Goal: Find specific page/section: Find specific page/section

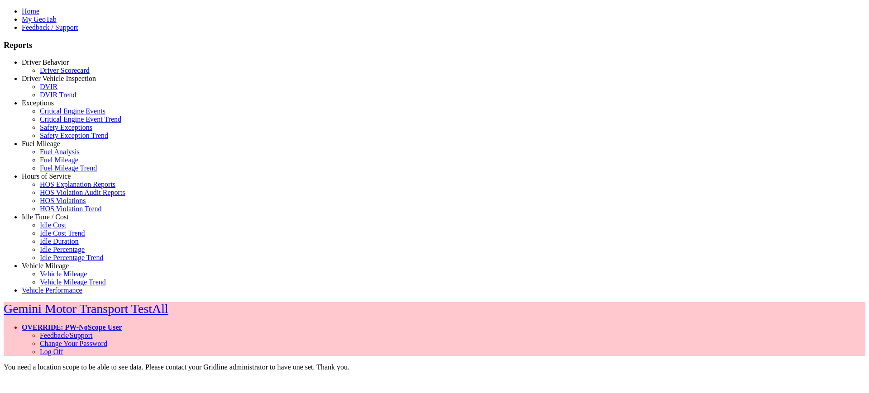
click at [45, 82] on link "Driver Vehicle Inspection" at bounding box center [59, 79] width 74 height 8
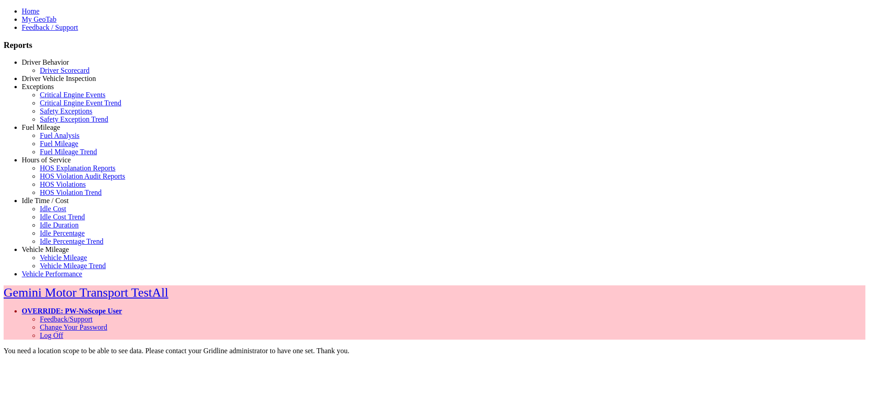
click at [69, 66] on link "Driver Behavior" at bounding box center [45, 62] width 47 height 8
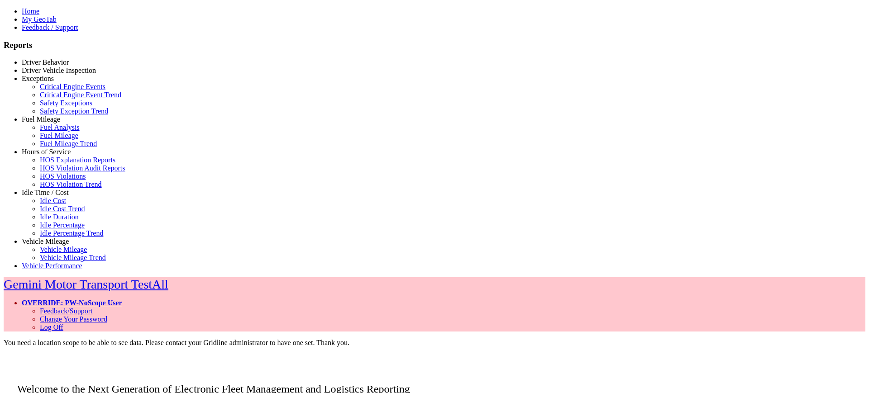
click at [52, 74] on link "Driver Vehicle Inspection" at bounding box center [59, 71] width 74 height 8
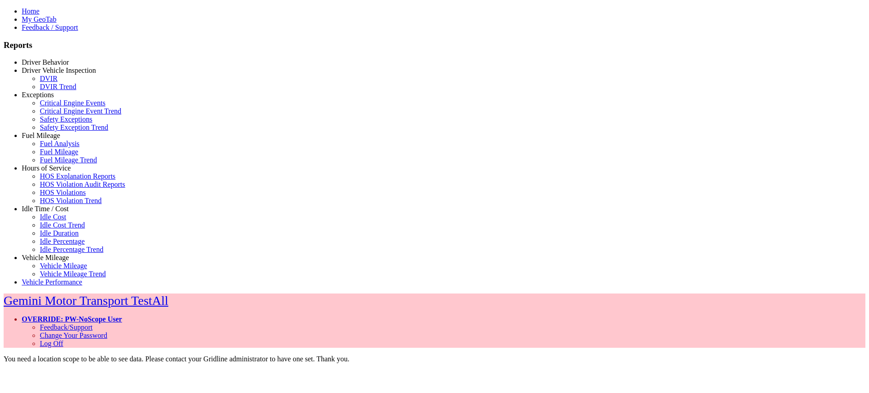
click at [48, 99] on link "Exceptions" at bounding box center [38, 95] width 32 height 8
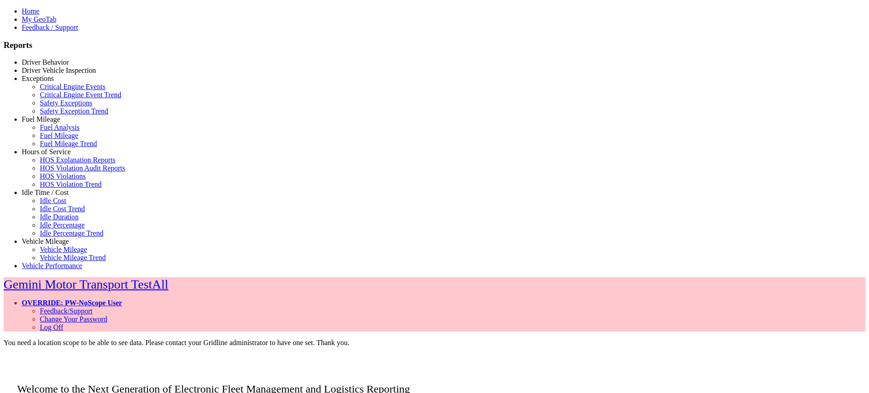
click at [50, 123] on link "Fuel Mileage" at bounding box center [41, 119] width 38 height 8
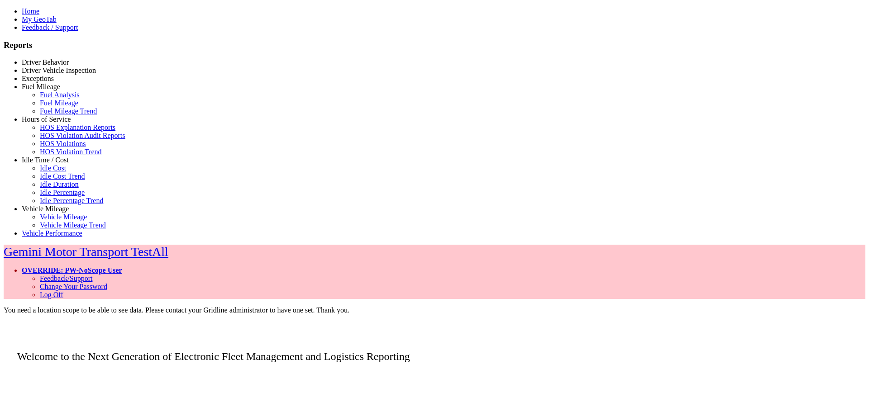
click at [37, 123] on link "Hours of Service" at bounding box center [46, 119] width 49 height 8
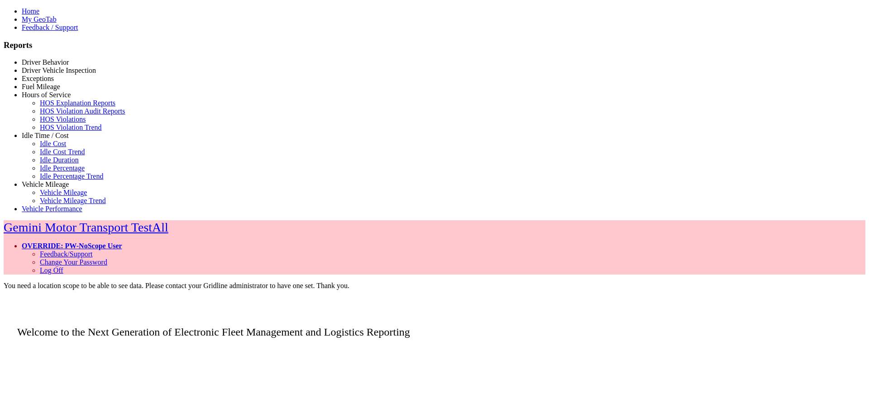
click at [50, 139] on link "Idle Time / Cost" at bounding box center [45, 136] width 47 height 8
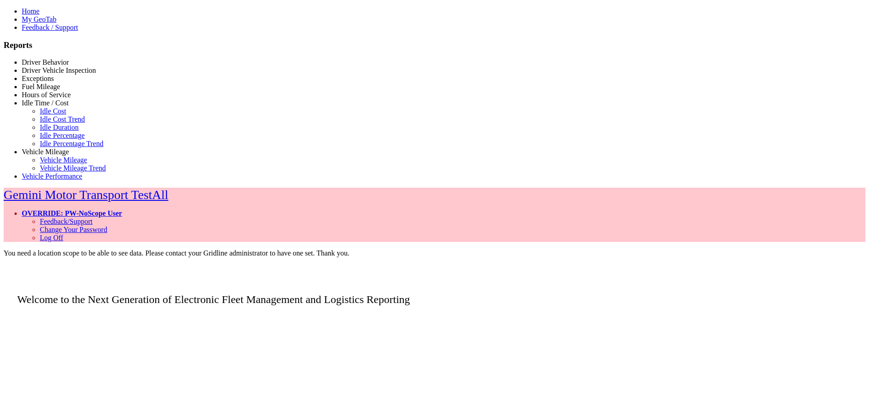
click at [49, 156] on link "Vehicle Mileage" at bounding box center [45, 152] width 47 height 8
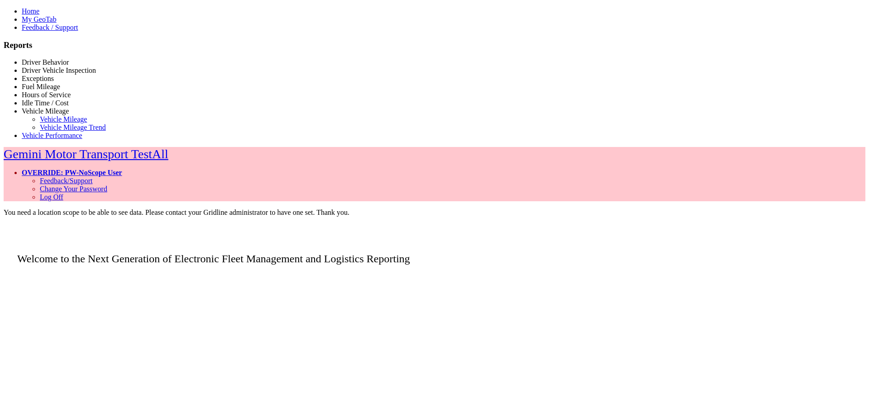
click at [69, 115] on link "Vehicle Mileage" at bounding box center [45, 111] width 47 height 8
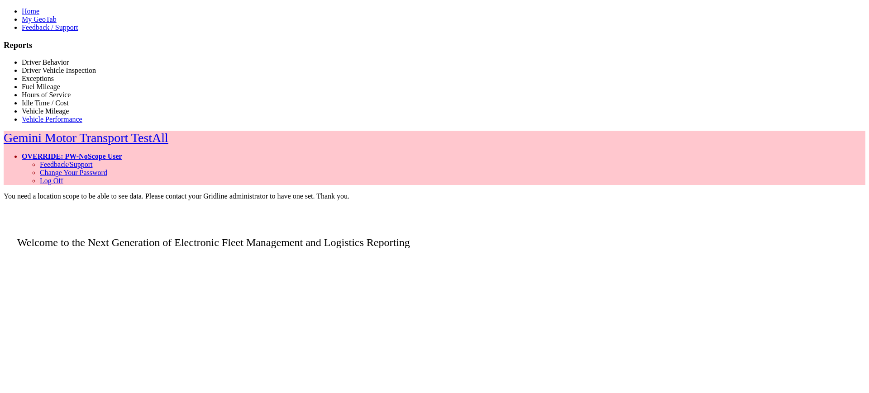
click at [56, 66] on link "Driver Behavior" at bounding box center [45, 62] width 47 height 8
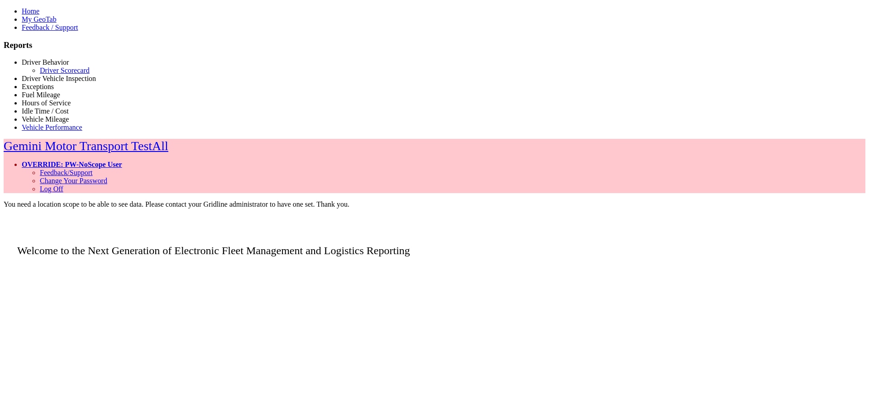
click at [55, 66] on link "Driver Behavior" at bounding box center [45, 62] width 47 height 8
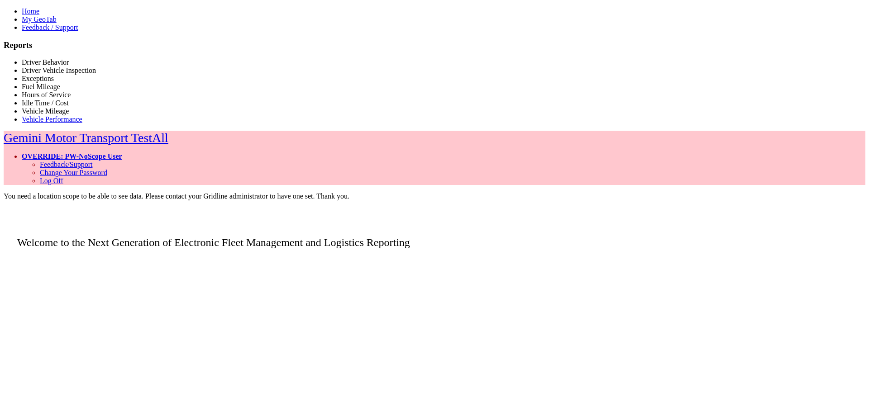
click at [52, 74] on link "Driver Vehicle Inspection" at bounding box center [59, 71] width 74 height 8
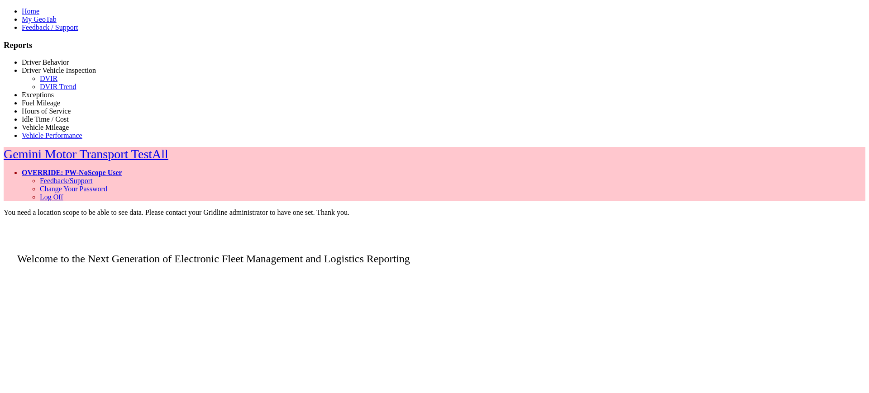
click at [42, 82] on link "DVIR" at bounding box center [49, 79] width 18 height 8
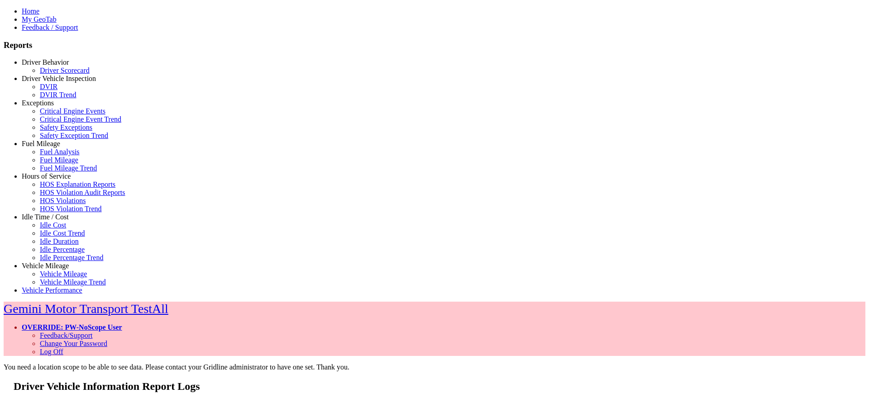
type input "**********"
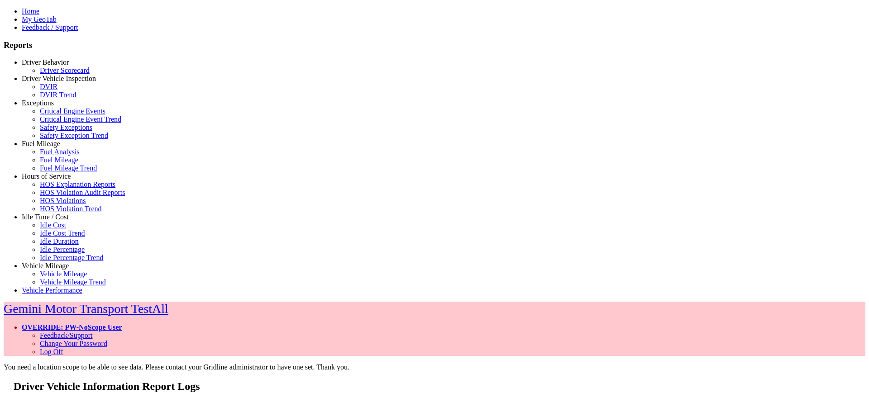
type input "**********"
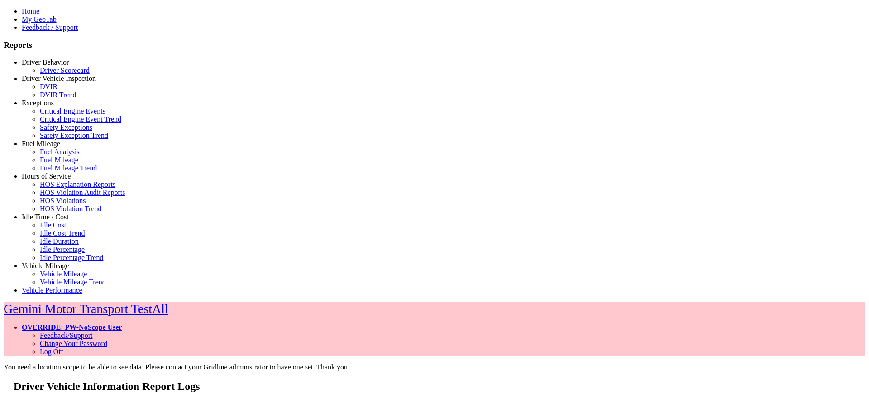
click at [57, 99] on link "DVIR Trend" at bounding box center [58, 95] width 36 height 8
click at [57, 91] on link "DVIR" at bounding box center [49, 87] width 18 height 8
click at [122, 324] on link "OVERRIDE: PW-NoScope User" at bounding box center [72, 328] width 100 height 8
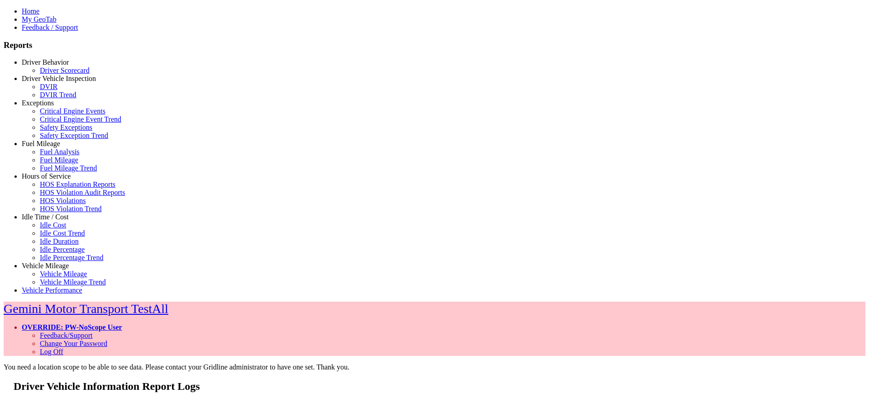
click at [63, 348] on link "Log Off" at bounding box center [52, 352] width 24 height 8
